Goal: Find specific page/section: Find specific page/section

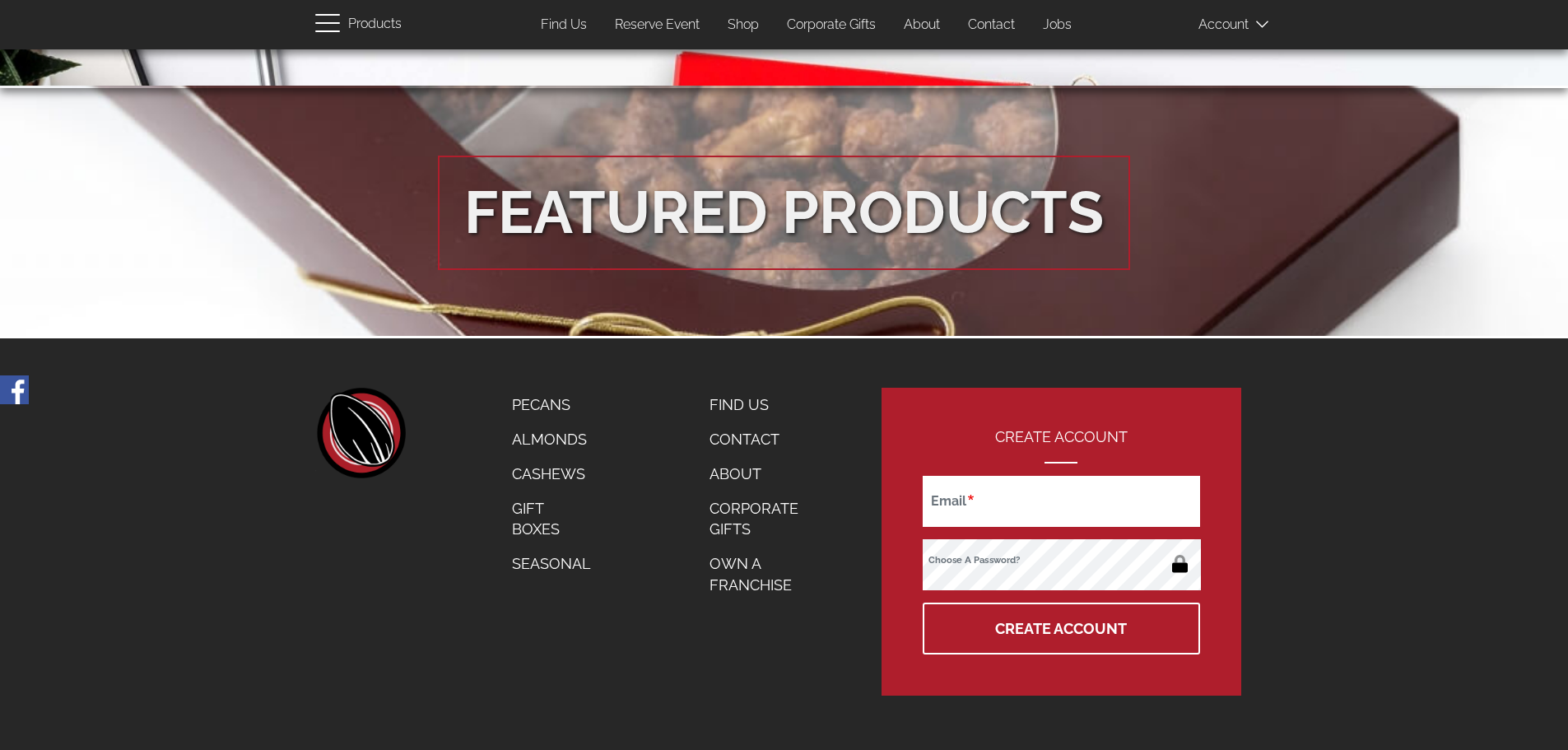
scroll to position [3050, 0]
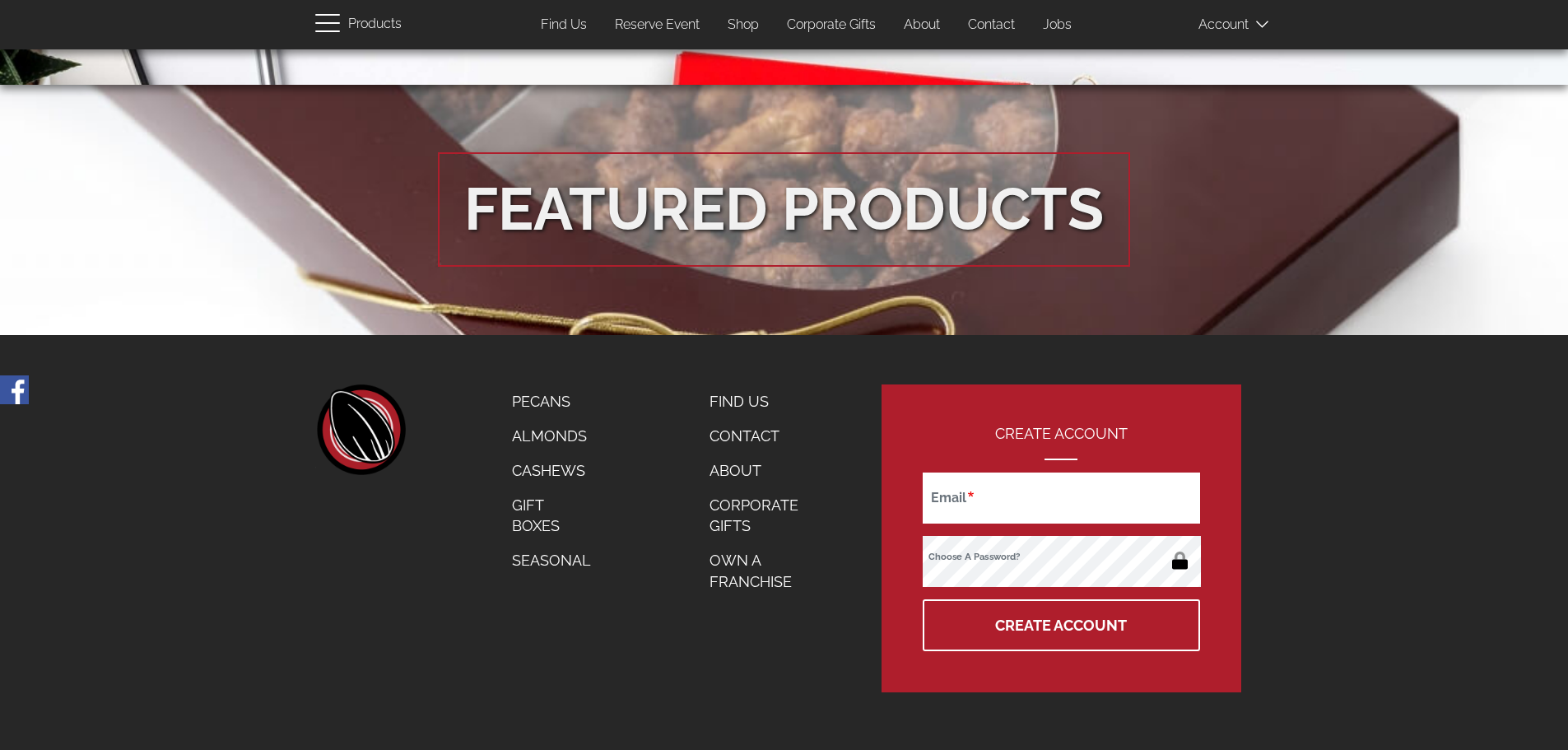
click at [741, 473] on link "About" at bounding box center [763, 471] width 133 height 34
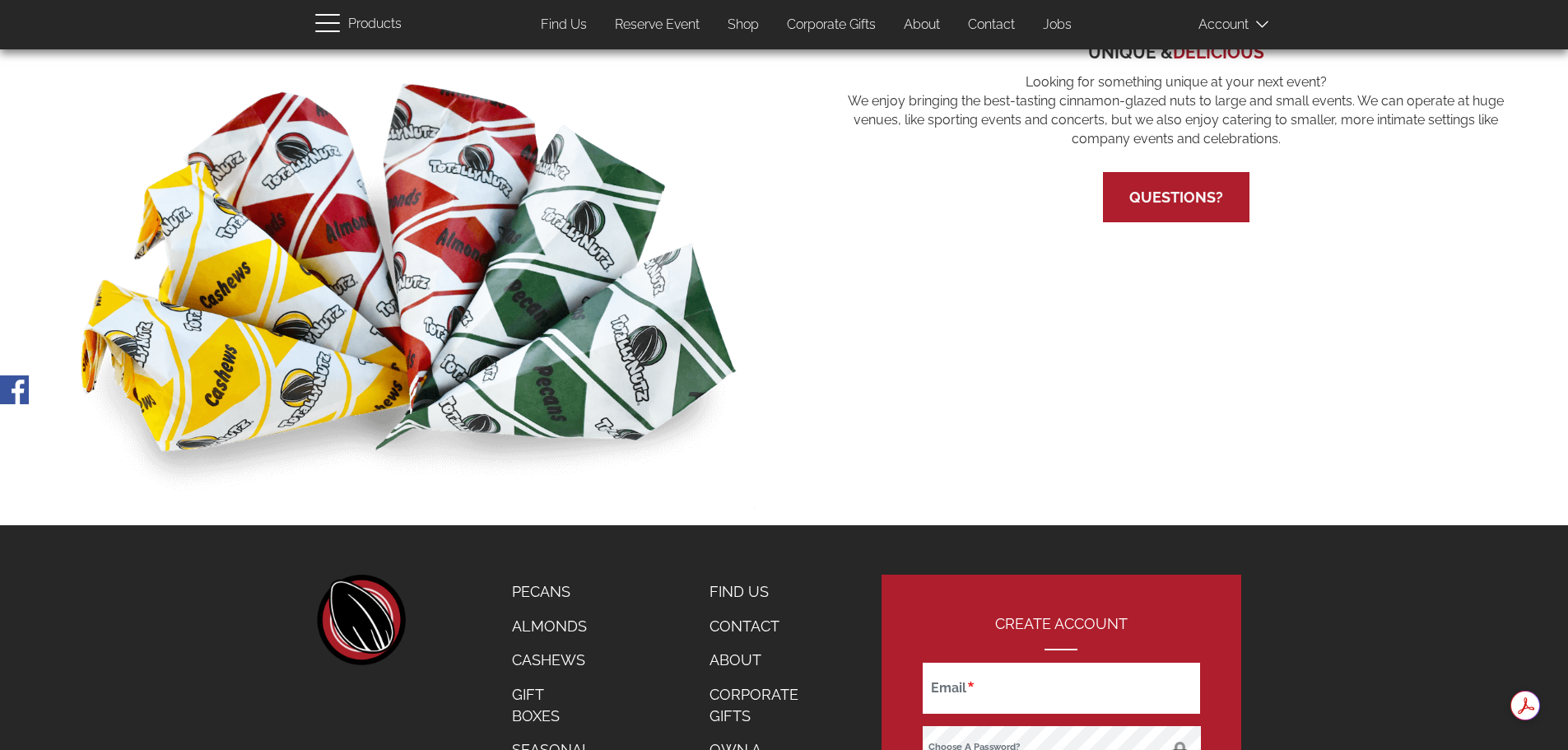
scroll to position [1232, 0]
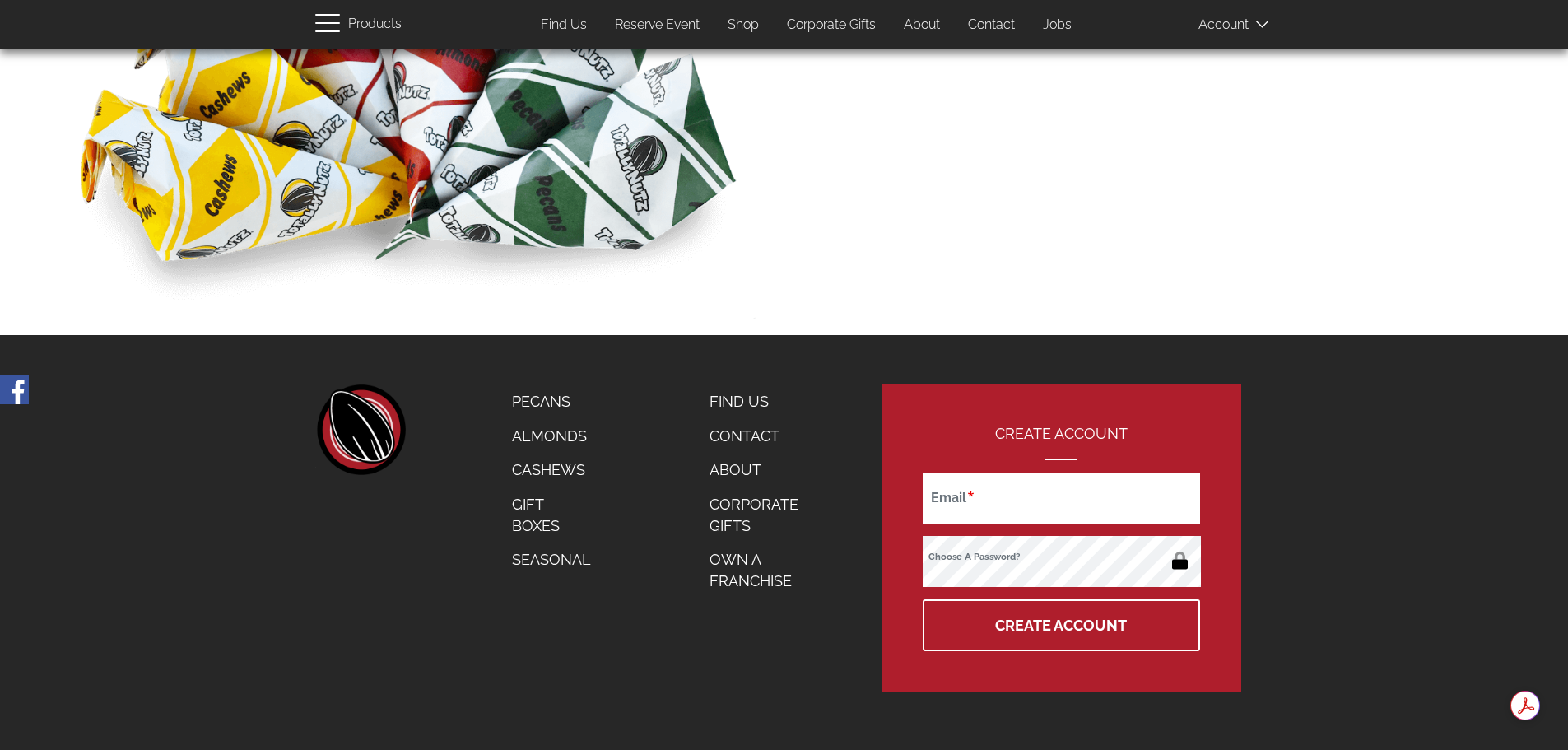
click at [730, 403] on link "Find Us" at bounding box center [763, 401] width 133 height 34
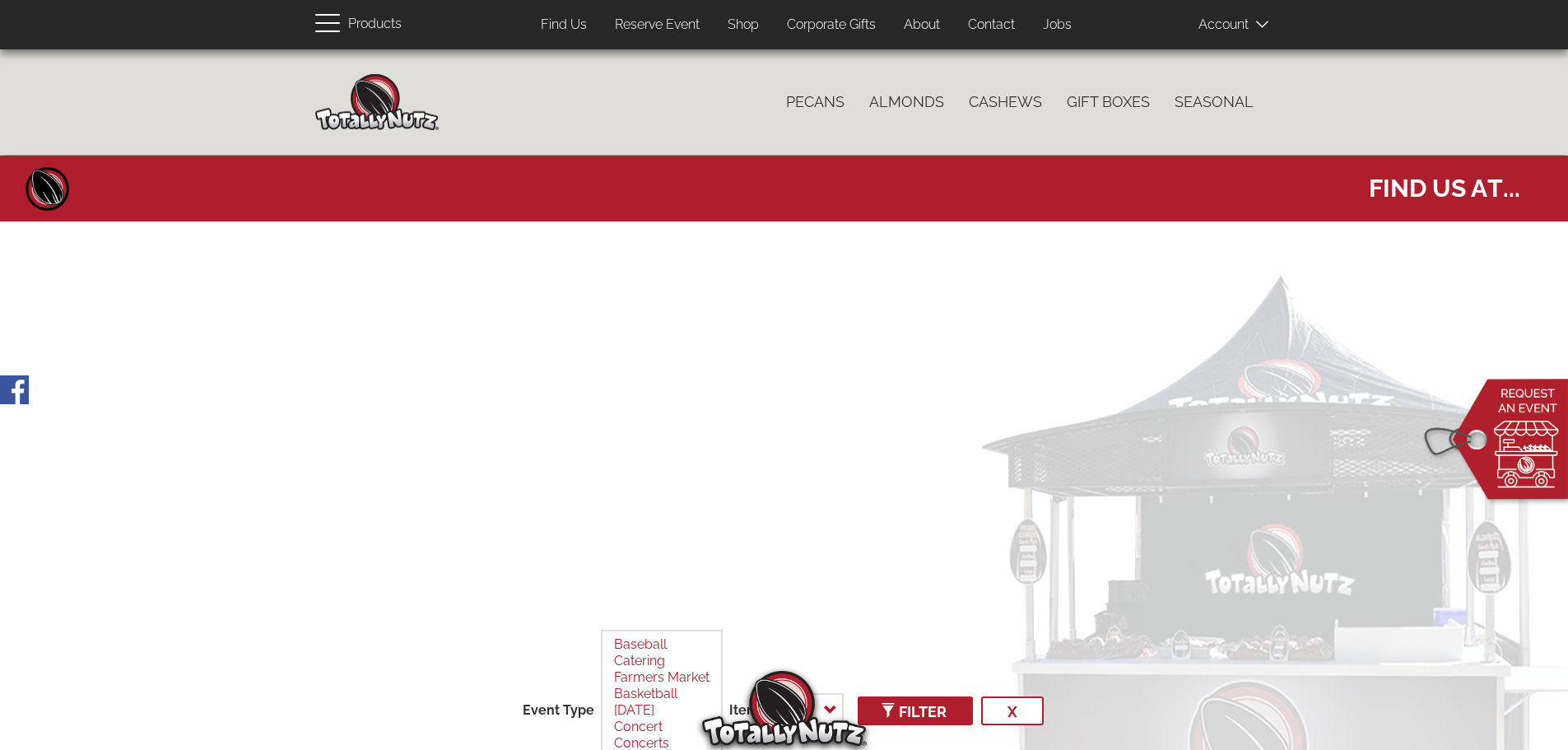
select select
